Goal: Communication & Community: Answer question/provide support

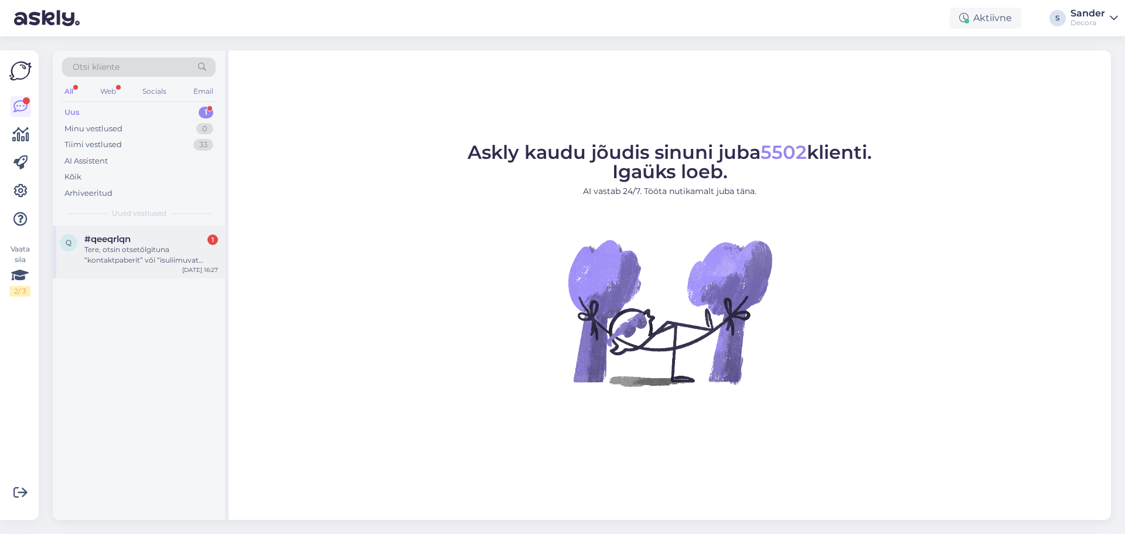
click at [178, 268] on div "q #qeeqrlqn 1 Tere, otsin otsetõlgituna “kontaktpaberit” või “isuliimuvat vinüü…" at bounding box center [139, 252] width 172 height 53
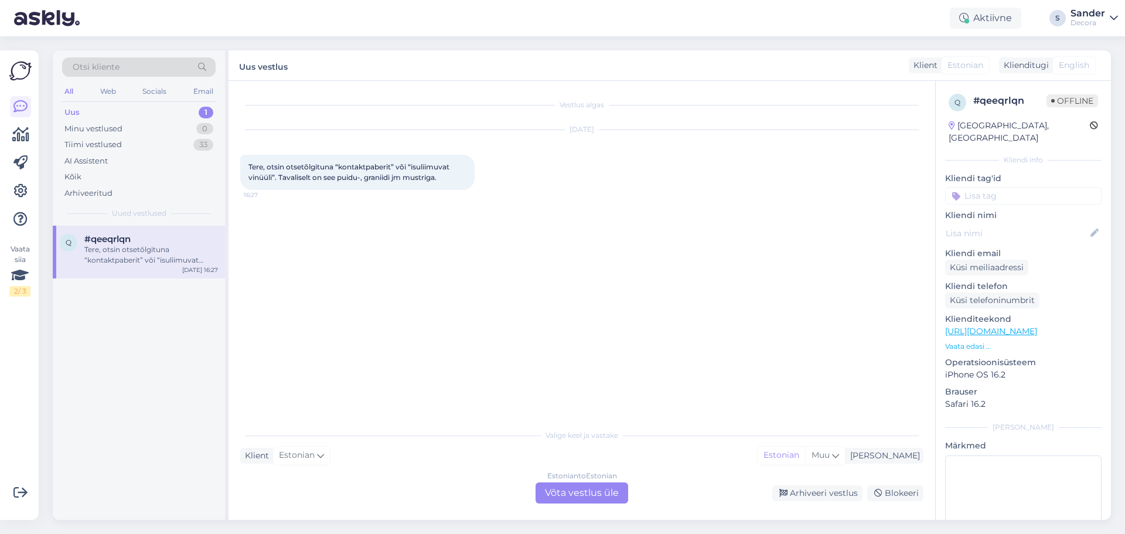
click at [447, 240] on div "Vestlus algas [DATE] Tere, otsin otsetõlgituna “kontaktpaberit” või “isuliimuva…" at bounding box center [587, 253] width 694 height 320
click at [596, 493] on div "Estonian to Estonian Võta vestlus üle" at bounding box center [582, 492] width 93 height 21
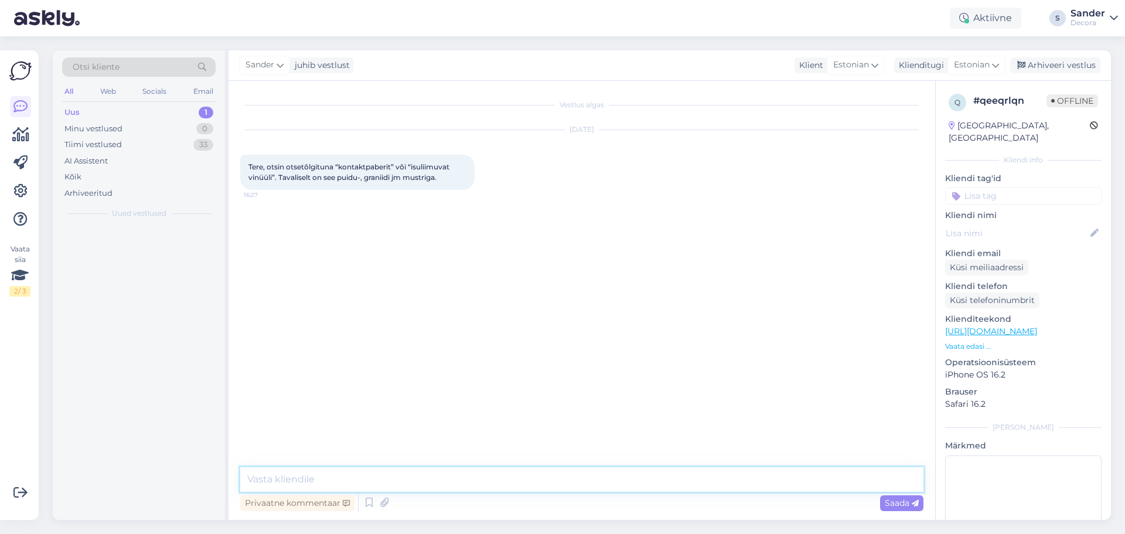
click at [566, 485] on textarea at bounding box center [581, 479] width 683 height 25
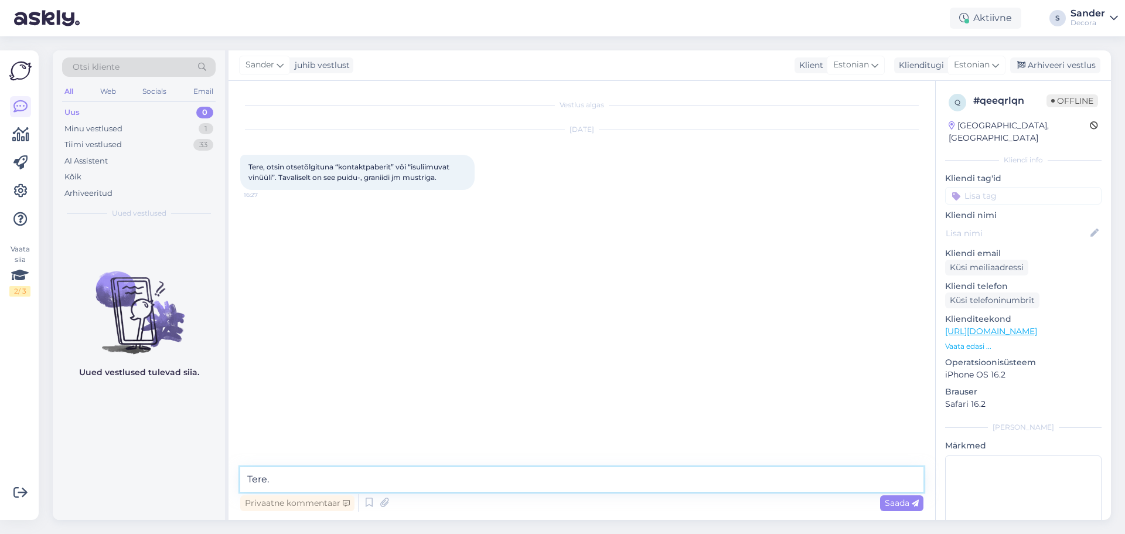
type textarea "Tere"
paste textarea "[URL][DOMAIN_NAME]"
type textarea "Meie kleebised on leitavad siit [URL][DOMAIN_NAME]"
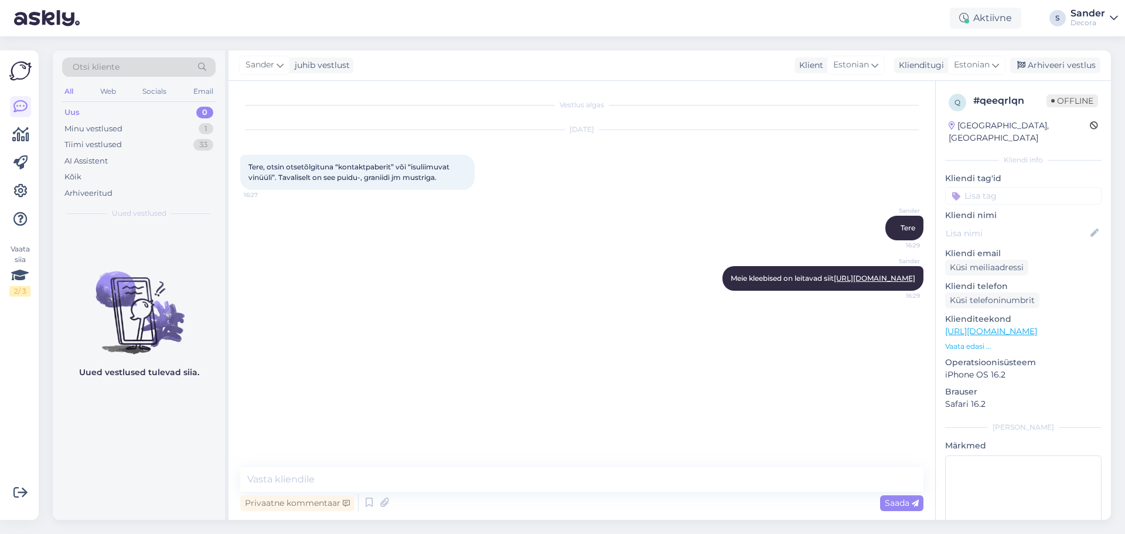
click at [425, 334] on div "Vestlus algas [DATE] Tere, otsin otsetõlgituna “kontaktpaberit” või “isuliimuva…" at bounding box center [587, 275] width 694 height 364
click at [972, 341] on p "Vaata edasi ..." at bounding box center [1023, 346] width 156 height 11
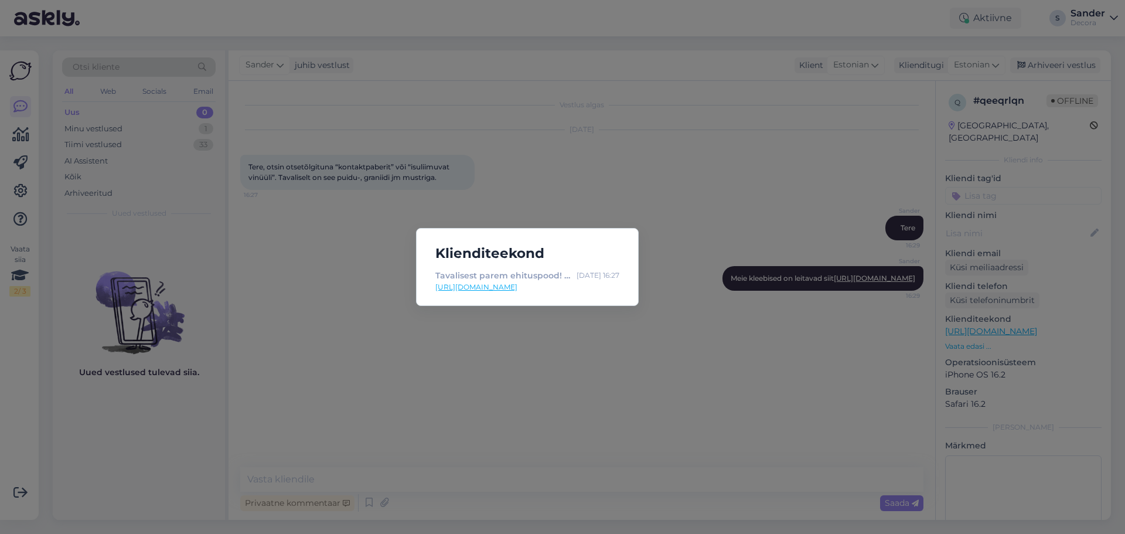
click at [644, 205] on div "Klienditeekond Tavalisest parem ehituspood! | Decora [DATE] 16:27 [URL][DOMAIN_…" at bounding box center [562, 267] width 1125 height 534
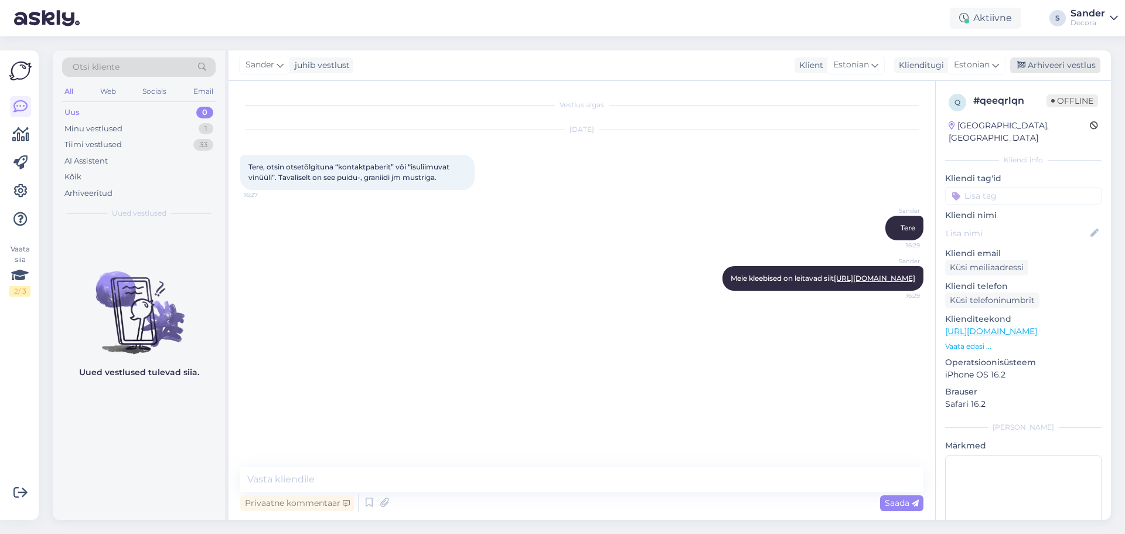
click at [1060, 65] on div "Arhiveeri vestlus" at bounding box center [1055, 65] width 90 height 16
